Goal: Ask a question

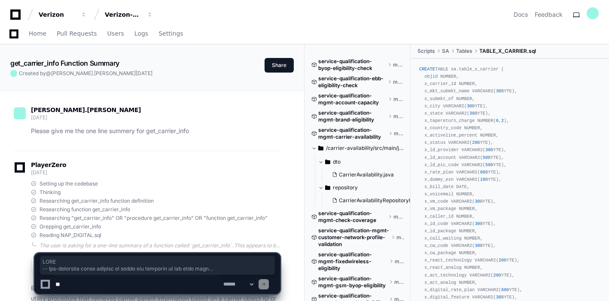
scroll to position [38813, 0]
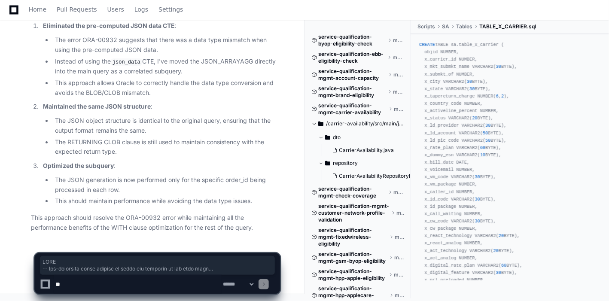
click at [121, 281] on textarea at bounding box center [138, 284] width 168 height 19
paste textarea "**********"
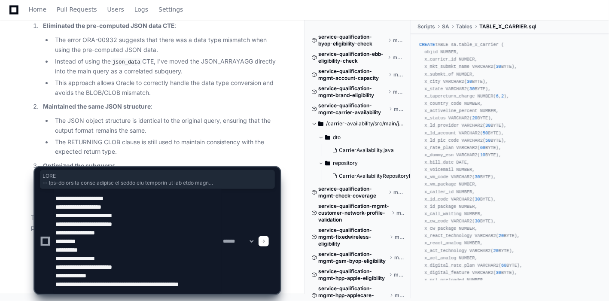
scroll to position [3, 0]
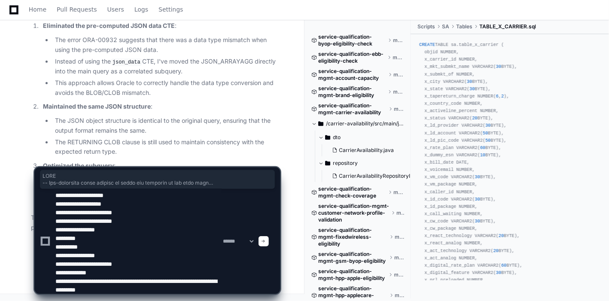
type textarea "**********"
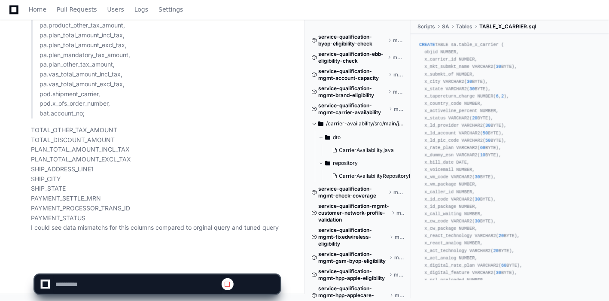
scroll to position [0, 0]
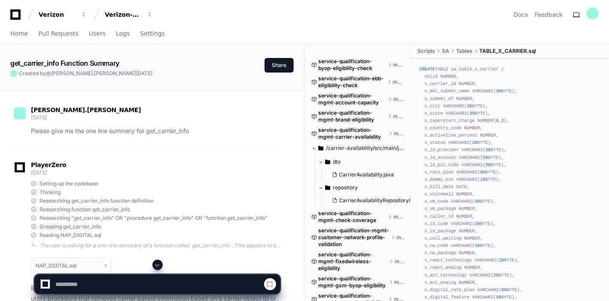
click at [159, 265] on span at bounding box center [157, 265] width 7 height 7
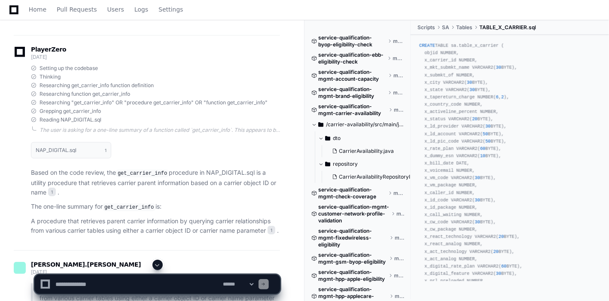
scroll to position [117, 0]
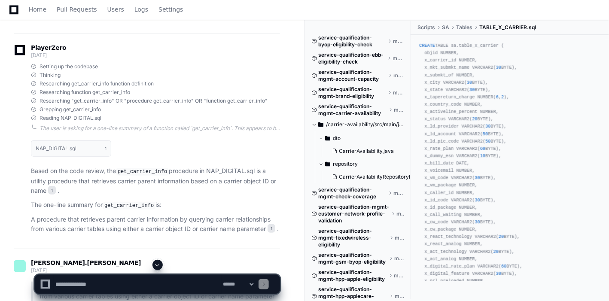
click at [155, 265] on span at bounding box center [157, 265] width 7 height 7
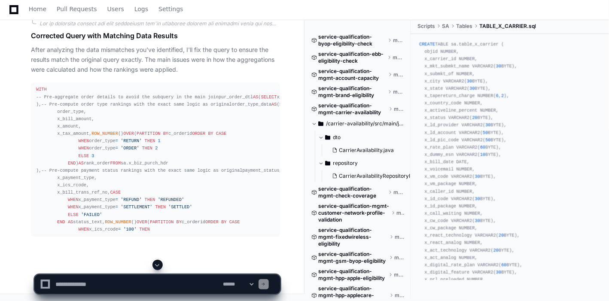
click at [158, 263] on span at bounding box center [157, 265] width 7 height 7
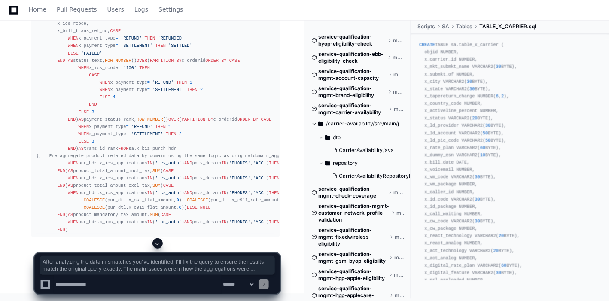
scroll to position [42942, 0]
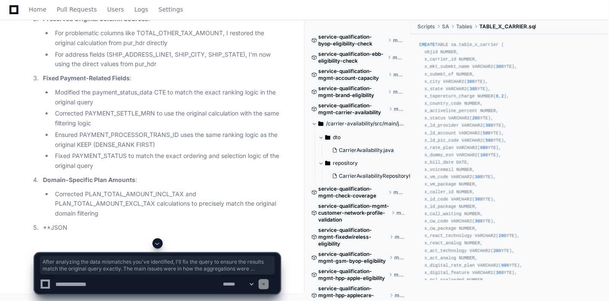
click at [159, 244] on span at bounding box center [157, 243] width 7 height 7
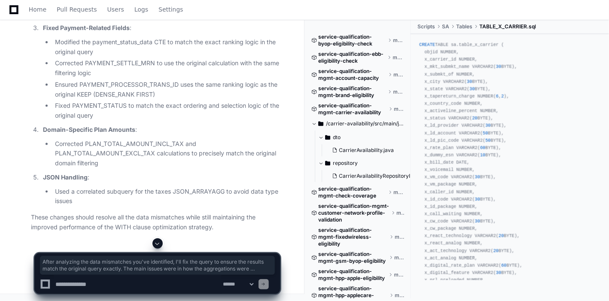
scroll to position [45246, 0]
drag, startPoint x: 118, startPoint y: 204, endPoint x: 70, endPoint y: 89, distance: 124.8
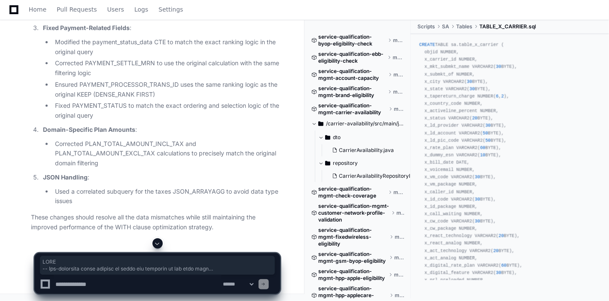
copy div "WITH -- Pre-aggregate order details to avoid the subquery in the main join pur_…"
